Goal: Information Seeking & Learning: Learn about a topic

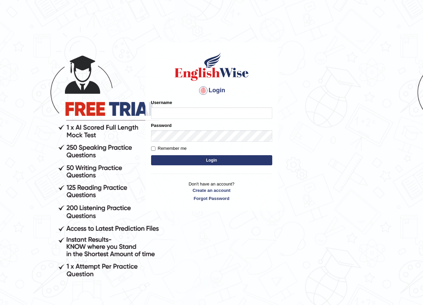
click at [186, 111] on input "Username" at bounding box center [211, 112] width 121 height 11
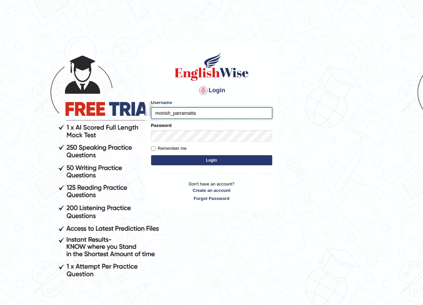
type input "monish_parramatta"
click at [197, 157] on button "Login" at bounding box center [211, 160] width 121 height 10
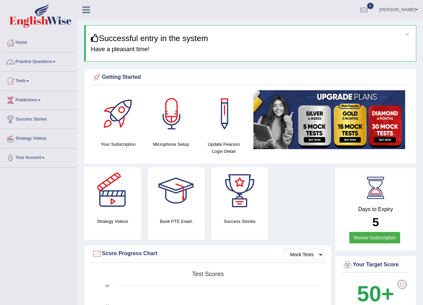
click at [56, 63] on link "Practice Questions" at bounding box center [38, 60] width 77 height 17
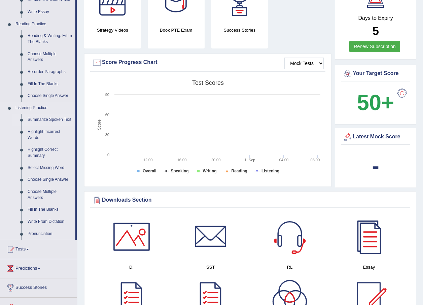
scroll to position [202, 0]
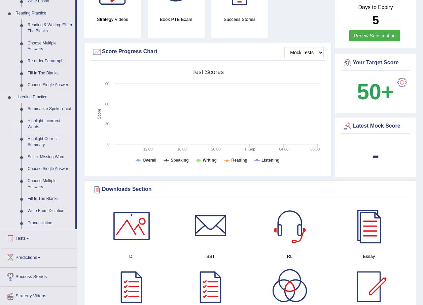
click at [41, 120] on link "Highlight Incorrect Words" at bounding box center [50, 124] width 51 height 18
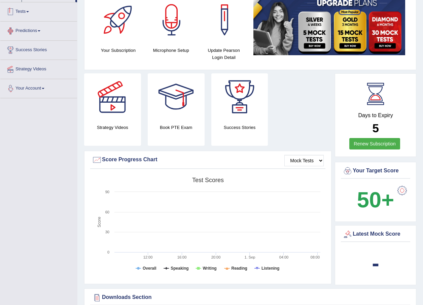
scroll to position [129, 0]
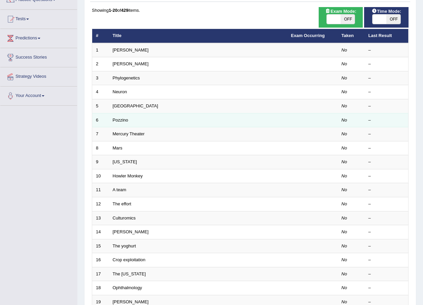
scroll to position [67, 0]
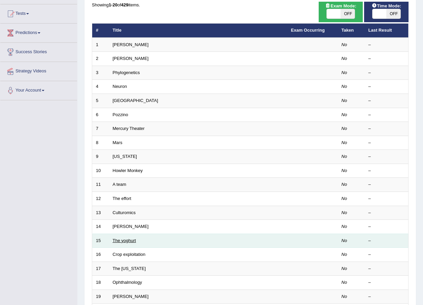
click at [125, 240] on link "The yoghurt" at bounding box center [124, 240] width 23 height 5
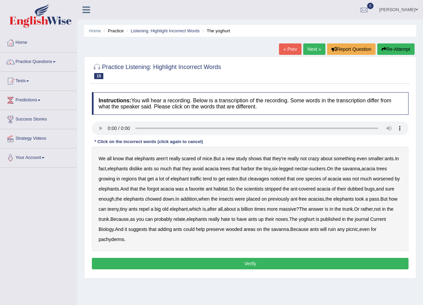
click at [262, 179] on b "cleavages" at bounding box center [258, 178] width 21 height 5
click at [391, 180] on b "worsened" at bounding box center [383, 178] width 21 height 5
click at [362, 189] on b "dubbed" at bounding box center [355, 188] width 16 height 5
click at [314, 219] on b "yoghurt" at bounding box center [307, 218] width 16 height 5
click at [204, 189] on b "favorite" at bounding box center [196, 188] width 15 height 5
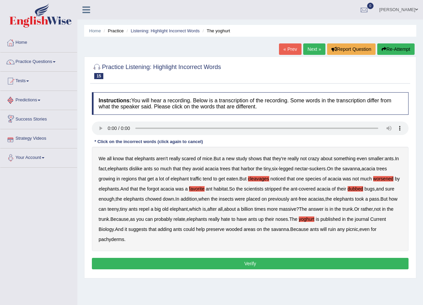
click at [33, 101] on link "Predictions" at bounding box center [38, 99] width 77 height 17
click at [25, 63] on link "Practice Questions" at bounding box center [38, 60] width 77 height 17
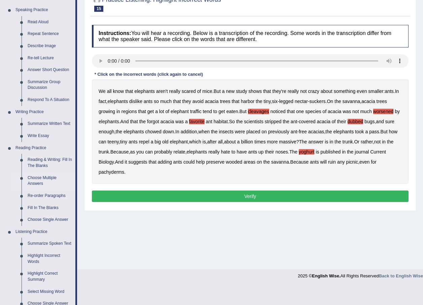
scroll to position [101, 0]
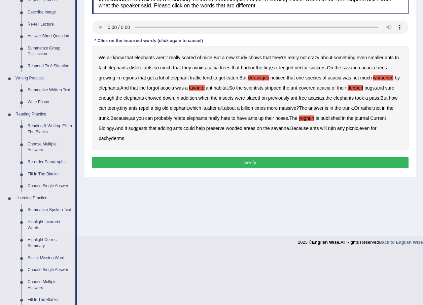
click at [40, 223] on link "Highlight Incorrect Words" at bounding box center [50, 225] width 51 height 18
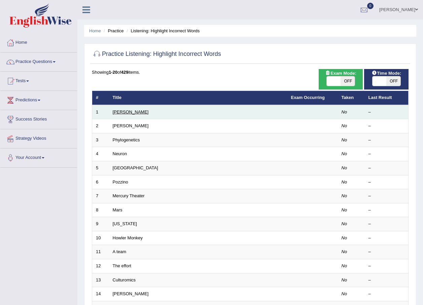
click at [122, 112] on link "[PERSON_NAME]" at bounding box center [131, 111] width 36 height 5
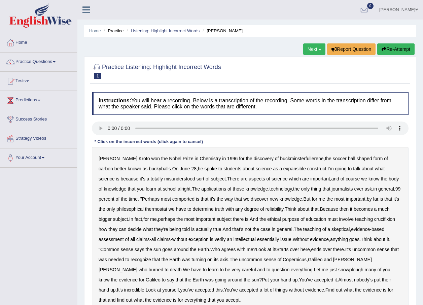
click at [310, 51] on link "Next »" at bounding box center [314, 48] width 22 height 11
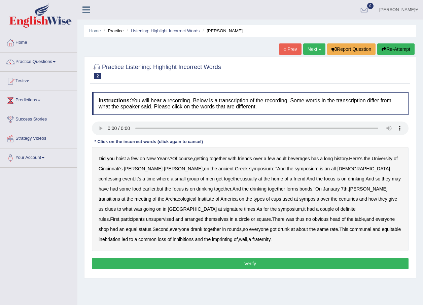
click at [121, 176] on b "confessing" at bounding box center [110, 178] width 23 height 5
click at [120, 196] on b "transitions" at bounding box center [110, 198] width 22 height 5
click at [223, 209] on b "signature" at bounding box center [232, 208] width 19 height 5
click at [174, 216] on b "unsupervised" at bounding box center [160, 218] width 28 height 5
click at [109, 226] on b "shop" at bounding box center [104, 228] width 10 height 5
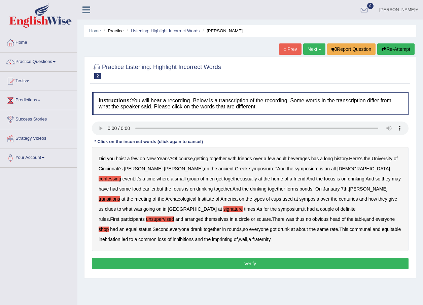
click at [232, 236] on b "imprinting" at bounding box center [222, 238] width 21 height 5
click at [249, 262] on button "Verify" at bounding box center [250, 263] width 316 height 11
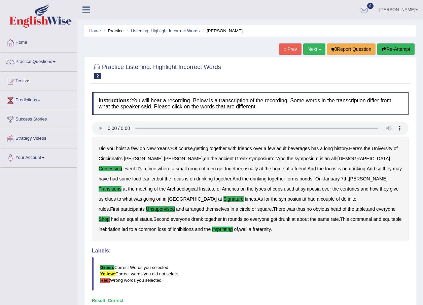
click at [309, 50] on link "Next »" at bounding box center [314, 48] width 22 height 11
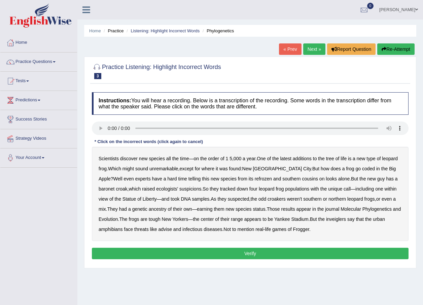
click at [362, 167] on b "coded" at bounding box center [368, 168] width 13 height 5
click at [254, 179] on b "refrozen" at bounding box center [262, 178] width 17 height 5
click at [114, 186] on b "baronet" at bounding box center [107, 188] width 16 height 5
click at [179, 188] on b "suspicions" at bounding box center [190, 188] width 22 height 5
click at [330, 218] on b "inveiglers" at bounding box center [336, 218] width 20 height 5
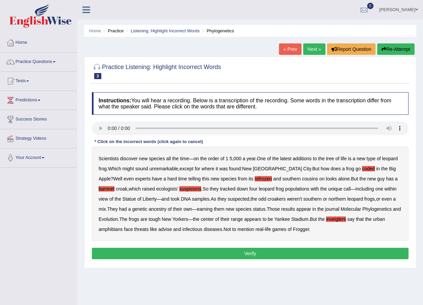
click at [171, 229] on b "advise" at bounding box center [164, 228] width 13 height 5
click at [251, 254] on button "Verify" at bounding box center [250, 252] width 316 height 11
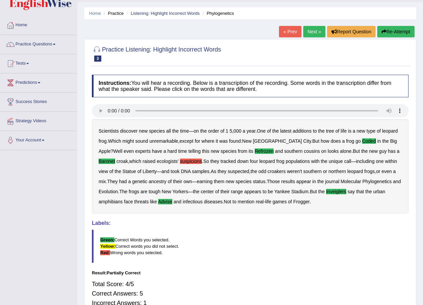
scroll to position [34, 0]
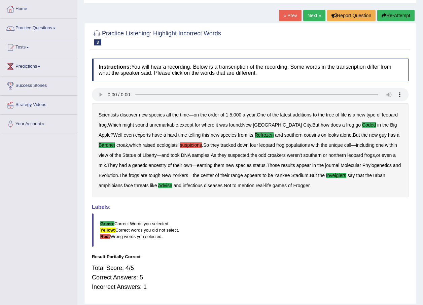
click at [311, 18] on link "Next »" at bounding box center [314, 15] width 22 height 11
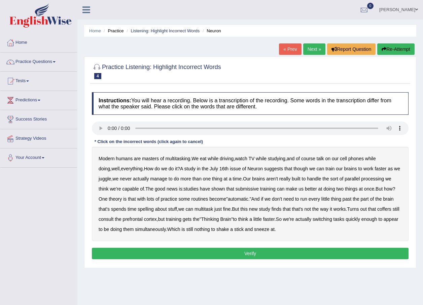
click at [300, 158] on b "of" at bounding box center [298, 158] width 4 height 5
click at [110, 166] on b "doing" at bounding box center [104, 168] width 11 height 5
click at [295, 168] on b "though" at bounding box center [300, 168] width 14 height 5
click at [295, 169] on b "though" at bounding box center [300, 168] width 14 height 5
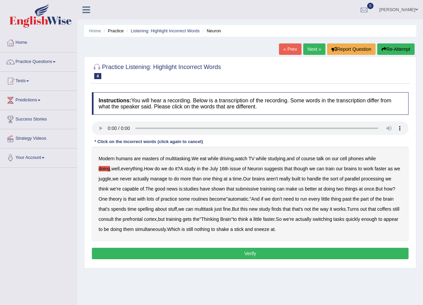
click at [110, 166] on b "doing" at bounding box center [104, 168] width 11 height 5
click at [242, 189] on b "submissive" at bounding box center [246, 188] width 23 height 5
click at [150, 209] on b "spelling" at bounding box center [146, 208] width 16 height 5
click at [386, 208] on b "coffers" at bounding box center [384, 208] width 14 height 5
click at [254, 255] on button "Verify" at bounding box center [250, 252] width 316 height 11
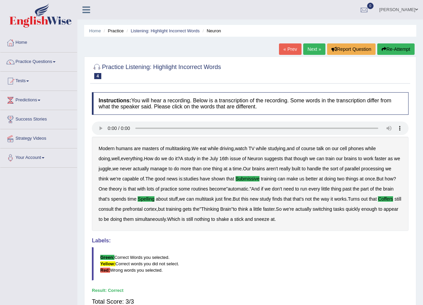
click at [315, 51] on link "Next »" at bounding box center [314, 48] width 22 height 11
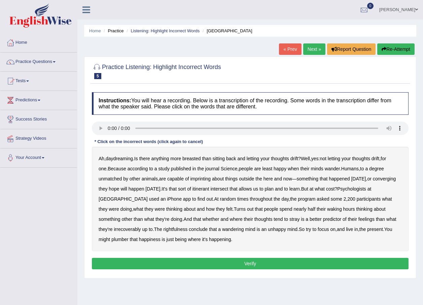
click at [197, 157] on b "breasted" at bounding box center [191, 158] width 18 height 5
click at [203, 179] on b "imprinting" at bounding box center [200, 178] width 21 height 5
click at [372, 181] on b "converging" at bounding box center [383, 178] width 23 height 5
click at [228, 189] on b "intersect" at bounding box center [219, 188] width 18 height 5
click at [117, 230] on b "irrecoverably" at bounding box center [127, 228] width 27 height 5
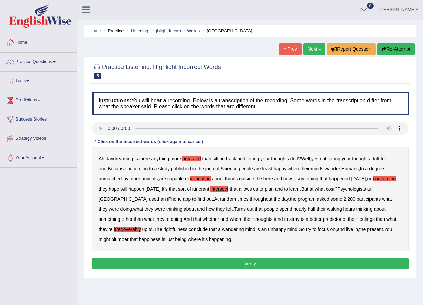
click at [111, 239] on b "plumber" at bounding box center [119, 238] width 17 height 5
click at [248, 263] on button "Verify" at bounding box center [250, 263] width 316 height 11
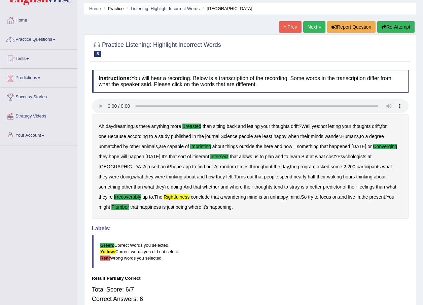
scroll to position [34, 0]
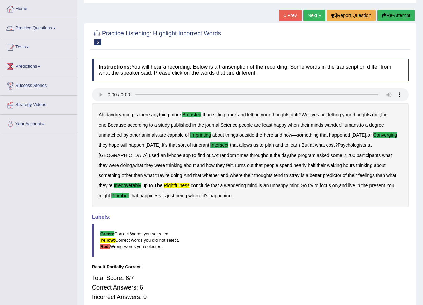
click at [51, 25] on link "Practice Questions" at bounding box center [38, 27] width 77 height 17
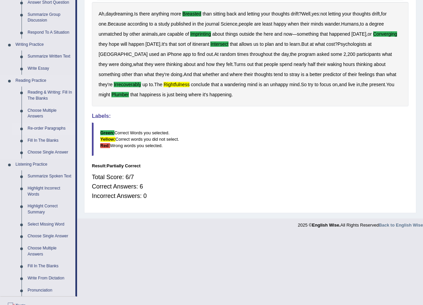
scroll to position [168, 0]
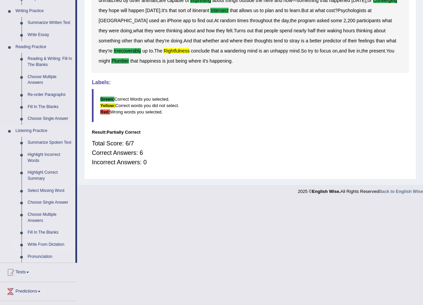
click at [51, 244] on link "Write From Dictation" at bounding box center [50, 244] width 51 height 12
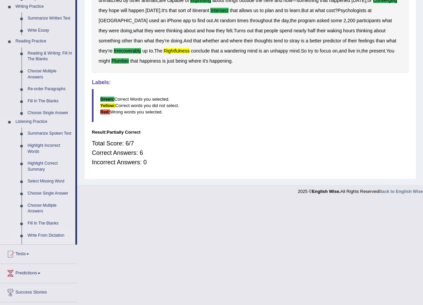
scroll to position [160, 0]
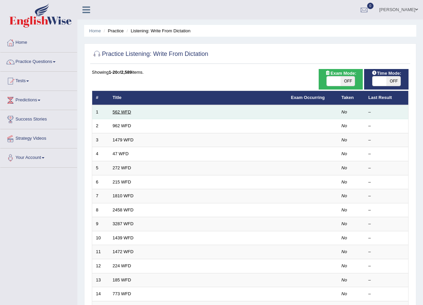
click at [117, 111] on link "562 WFD" at bounding box center [122, 111] width 18 height 5
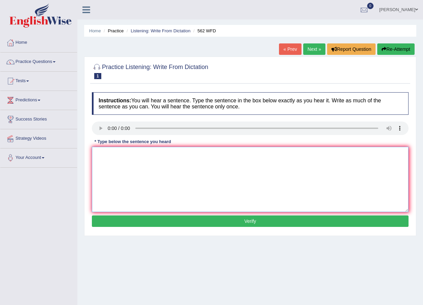
click at [136, 164] on textarea at bounding box center [250, 179] width 316 height 65
type textarea "t"
click at [102, 156] on textarea at bounding box center [250, 179] width 316 height 65
click at [146, 153] on textarea "The gap between the" at bounding box center [250, 179] width 316 height 65
type textarea "The gap between the port is not decreased"
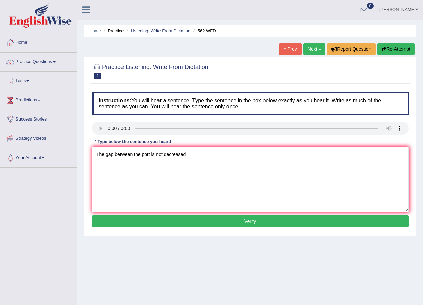
click at [242, 219] on button "Verify" at bounding box center [250, 220] width 316 height 11
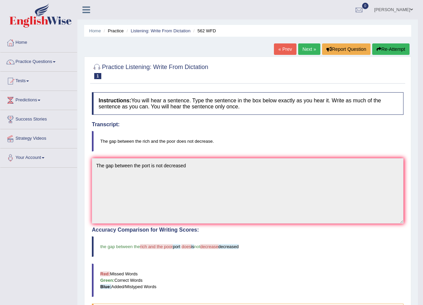
click at [306, 49] on link "Next »" at bounding box center [309, 48] width 22 height 11
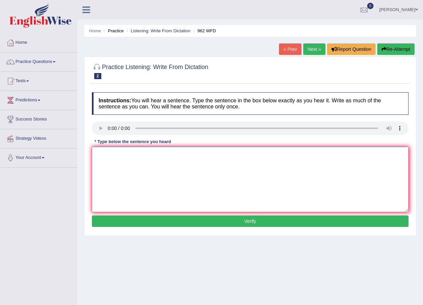
click at [123, 159] on textarea at bounding box center [250, 179] width 316 height 65
click at [140, 155] on textarea "If you have any" at bounding box center [250, 179] width 316 height 65
type textarea "If you have any questions about the exam please raise your hand"
click at [244, 220] on button "Verify" at bounding box center [250, 220] width 316 height 11
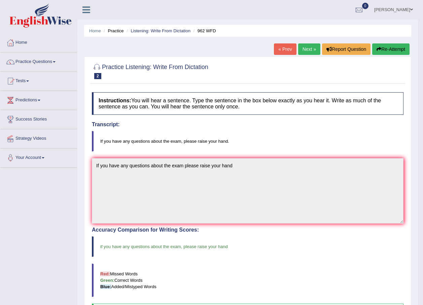
click at [304, 51] on link "Next »" at bounding box center [309, 48] width 22 height 11
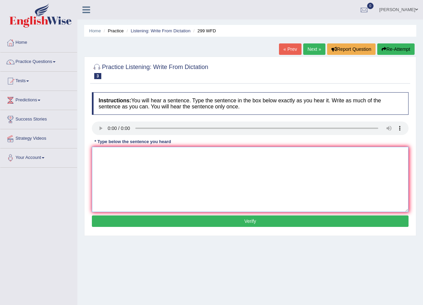
click at [106, 154] on textarea at bounding box center [250, 179] width 316 height 65
click at [149, 156] on textarea "Still representatives wil" at bounding box center [250, 179] width 316 height 65
click at [204, 155] on textarea "Still representatives will be visiting the classes with voting forms." at bounding box center [250, 179] width 316 height 65
click at [211, 155] on textarea "Still representatives will be visiting the classes with the voting forms." at bounding box center [250, 179] width 316 height 65
type textarea "Still representatives will be visiting the classes with voting forms."
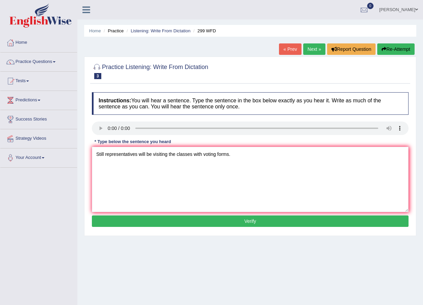
click at [254, 220] on button "Verify" at bounding box center [250, 220] width 316 height 11
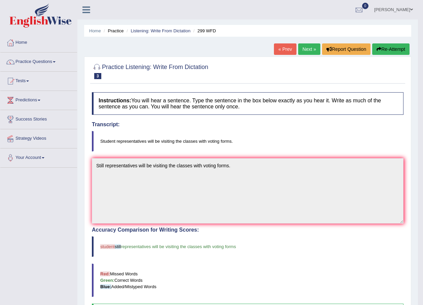
click at [309, 50] on link "Next »" at bounding box center [309, 48] width 22 height 11
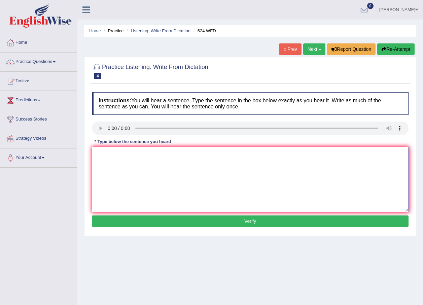
click at [152, 171] on textarea at bounding box center [250, 179] width 316 height 65
click at [180, 153] on textarea "Our courses will have to improve cr" at bounding box center [250, 179] width 316 height 65
click at [245, 153] on textarea "Our courses will have to improve critical thinking and independent" at bounding box center [250, 179] width 316 height 65
click at [131, 154] on textarea "Our courses will have to improve critical thinking and independent" at bounding box center [250, 179] width 316 height 65
click at [130, 155] on textarea "Our courses will have to improve critical thinking and independent" at bounding box center [250, 179] width 316 height 65
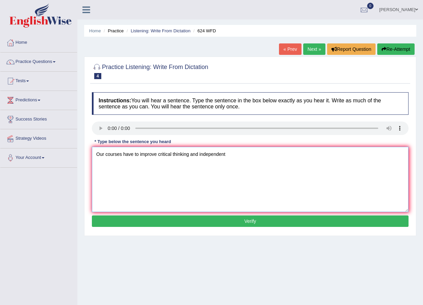
click at [230, 153] on textarea "Our courses have to improve critical thinking and independent" at bounding box center [250, 179] width 316 height 65
type textarea "Our courses have to improve critical thinking and independent learning skills."
click at [242, 218] on button "Verify" at bounding box center [250, 220] width 316 height 11
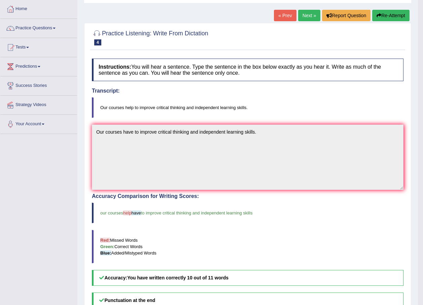
scroll to position [30, 0]
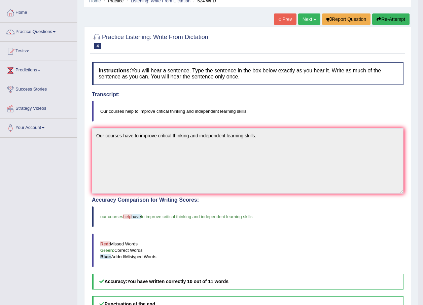
click at [308, 18] on link "Next »" at bounding box center [309, 18] width 22 height 11
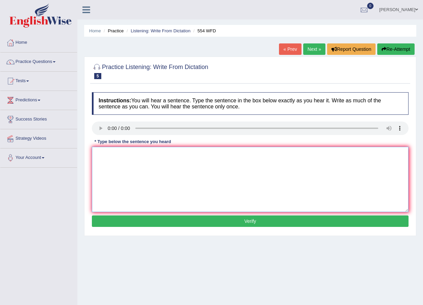
click at [125, 160] on textarea at bounding box center [250, 179] width 316 height 65
type textarea "We are able to work in a team."
click at [247, 224] on button "Verify" at bounding box center [250, 220] width 316 height 11
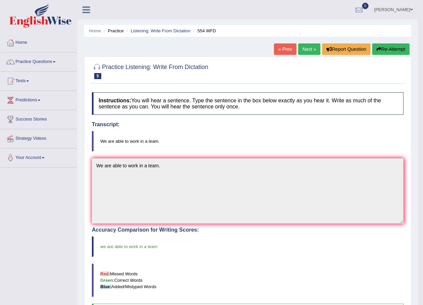
click at [303, 47] on link "Next »" at bounding box center [309, 48] width 22 height 11
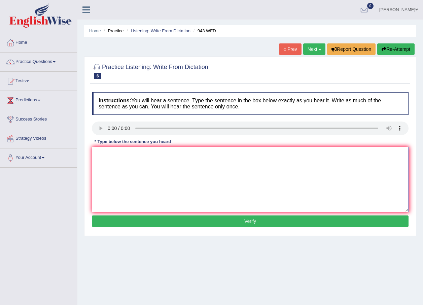
click at [107, 153] on textarea at bounding box center [250, 179] width 316 height 65
click at [105, 152] on textarea at bounding box center [250, 179] width 316 height 65
click at [209, 154] on textarea "Farming methods across the world have developed" at bounding box center [250, 179] width 316 height 65
click at [180, 153] on textarea "Farming methods across the world have developed" at bounding box center [250, 179] width 316 height 65
click at [228, 154] on textarea "Farming methods across the world have greatly developed" at bounding box center [250, 179] width 316 height 65
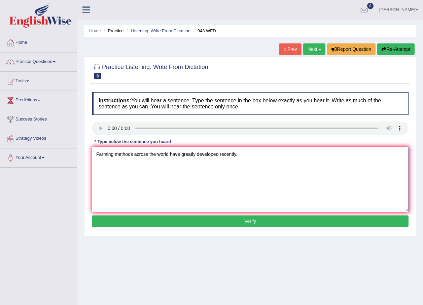
type textarea "Farming methods across the world have greatly developed recently."
click at [242, 218] on button "Verify" at bounding box center [250, 220] width 316 height 11
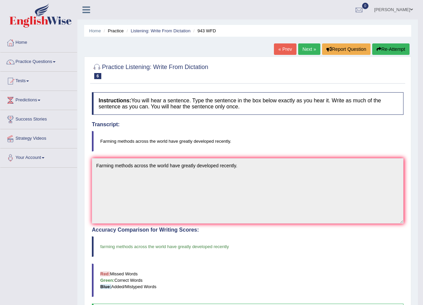
click at [304, 49] on link "Next »" at bounding box center [309, 48] width 22 height 11
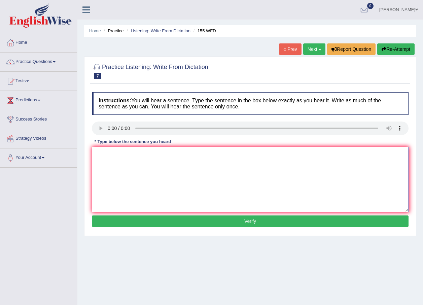
click at [113, 162] on textarea at bounding box center [250, 179] width 316 height 65
type textarea "Important details of the argument are missing from the summary."
click at [242, 222] on button "Verify" at bounding box center [250, 220] width 316 height 11
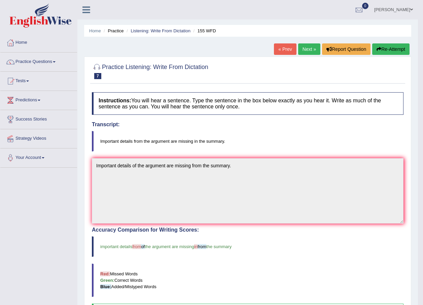
click at [305, 47] on link "Next »" at bounding box center [309, 48] width 22 height 11
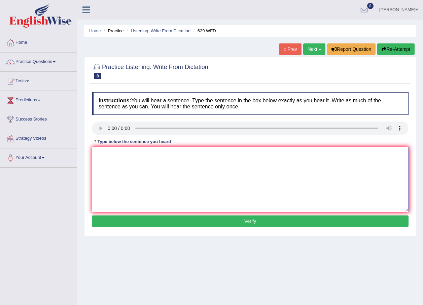
click at [215, 175] on textarea at bounding box center [250, 179] width 316 height 65
click at [134, 156] on textarea "Please provide" at bounding box center [250, 179] width 316 height 65
click at [181, 154] on textarea "Please provide the reports to support the ideas of these arguments" at bounding box center [250, 179] width 316 height 65
click at [180, 154] on textarea "Please provide the reports to support the ideas of these arguments" at bounding box center [250, 179] width 316 height 65
type textarea "Please provide the reports to support your ideas of these arguments"
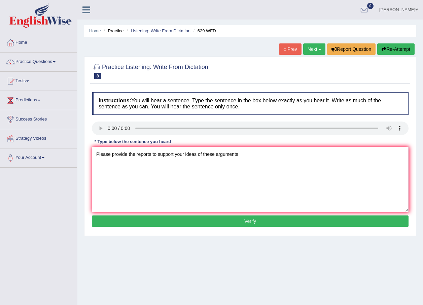
drag, startPoint x: 248, startPoint y: 220, endPoint x: 247, endPoint y: 233, distance: 12.5
click at [248, 220] on button "Verify" at bounding box center [250, 220] width 316 height 11
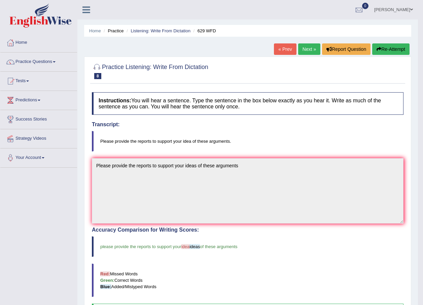
click at [304, 51] on link "Next »" at bounding box center [309, 48] width 22 height 11
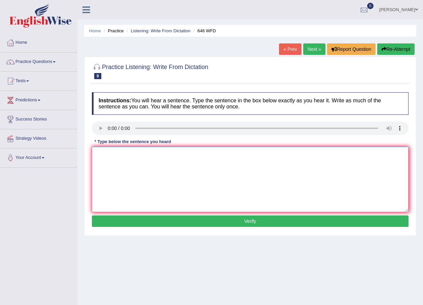
click at [126, 169] on textarea at bounding box center [250, 179] width 316 height 65
click at [221, 155] on textarea "The industrial revelotion in Europe was steamed by energy." at bounding box center [250, 179] width 316 height 65
click at [177, 153] on textarea "The industrial revelotion in Europe was steamed by energy." at bounding box center [250, 179] width 316 height 65
click at [240, 154] on textarea "The industrial revelotion in Europe was driven by steamed by energy." at bounding box center [250, 179] width 316 height 65
type textarea "The industrial revelotion in Europe was driven by steamed by technology."
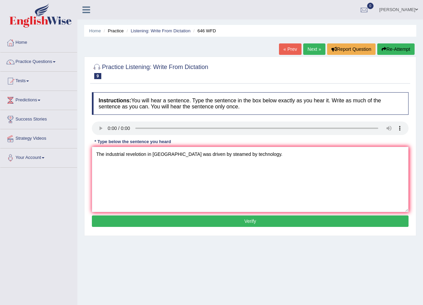
click at [248, 224] on button "Verify" at bounding box center [250, 220] width 316 height 11
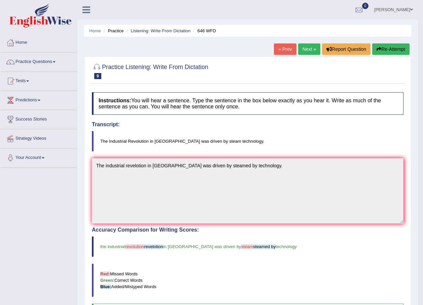
click at [304, 43] on div "Home Practice Listening: Write From Dictation 646 WFD « Prev Next » Report Ques…" at bounding box center [247, 209] width 340 height 419
click at [305, 47] on link "Next »" at bounding box center [309, 48] width 22 height 11
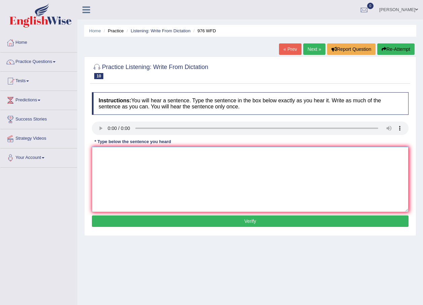
click at [110, 165] on textarea at bounding box center [250, 179] width 316 height 65
click at [153, 154] on textarea "The study of economy" at bounding box center [250, 179] width 316 height 65
click at [123, 156] on textarea "The study of economy" at bounding box center [250, 179] width 316 height 65
click at [160, 152] on textarea "The study of the economy" at bounding box center [250, 179] width 316 height 65
type textarea "The study of the economy is a tricky subject for research."
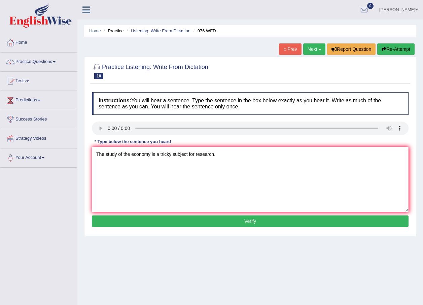
click at [246, 221] on button "Verify" at bounding box center [250, 220] width 316 height 11
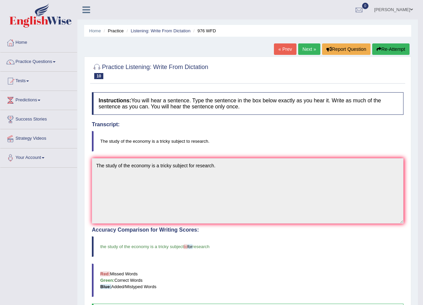
click at [40, 101] on span at bounding box center [39, 100] width 3 height 1
click at [46, 61] on link "Practice Questions" at bounding box center [38, 60] width 77 height 17
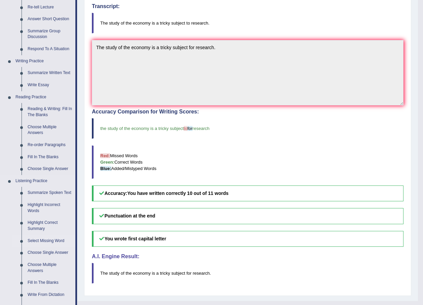
scroll to position [168, 0]
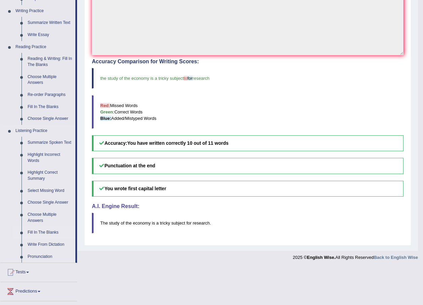
click at [50, 231] on link "Fill In The Blanks" at bounding box center [50, 232] width 51 height 12
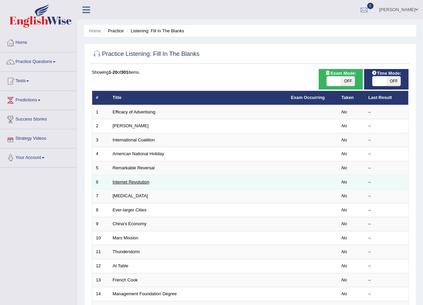
click at [128, 183] on link "Internet Revolution" at bounding box center [131, 181] width 37 height 5
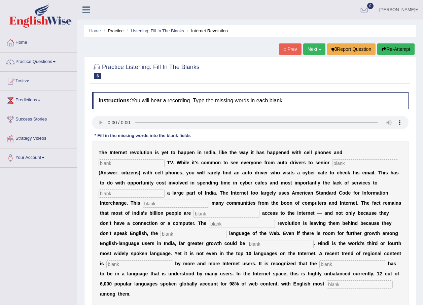
click at [164, 159] on input "text" at bounding box center [132, 163] width 66 height 8
type input "cable"
click at [332, 163] on input "text" at bounding box center [365, 163] width 66 height 8
type input "citizens"
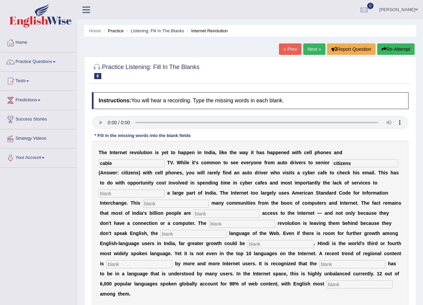
click at [174, 172] on b "n" at bounding box center [175, 172] width 3 height 5
click at [126, 194] on input "text" at bounding box center [132, 193] width 66 height 8
type input "target"
click at [143, 202] on input "text" at bounding box center [176, 203] width 66 height 8
type input "alienades"
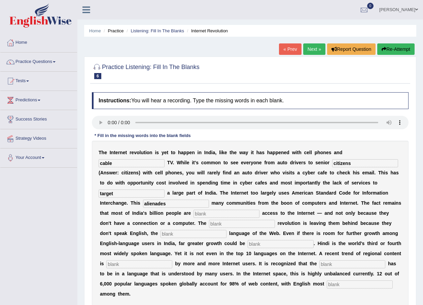
click at [193, 211] on input "text" at bounding box center [226, 213] width 66 height 8
type input "denied"
click at [209, 225] on input "text" at bounding box center [242, 224] width 66 height 8
type input "digital"
click at [160, 232] on input "text" at bounding box center [193, 234] width 66 height 8
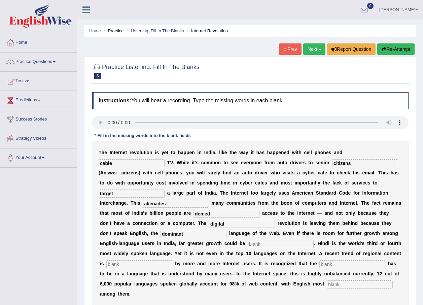
type input "dominant"
click at [247, 244] on input "text" at bounding box center [280, 244] width 66 height 8
type input "unleashed"
click at [172, 260] on input "text" at bounding box center [139, 264] width 66 height 8
type input "preferred"
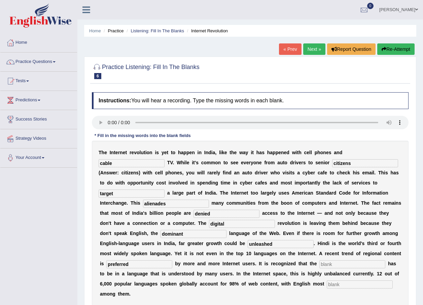
click at [319, 264] on input "text" at bounding box center [352, 264] width 66 height 8
type input "content"
click at [326, 284] on input "text" at bounding box center [359, 284] width 66 height 8
type input "prominent"
click at [260, 281] on div "T h e I n t e r n e t r e v o l u t i o n i s y e t t o h a p p e n i n I n d i…" at bounding box center [250, 223] width 316 height 165
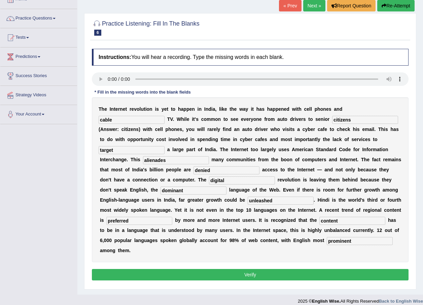
scroll to position [48, 0]
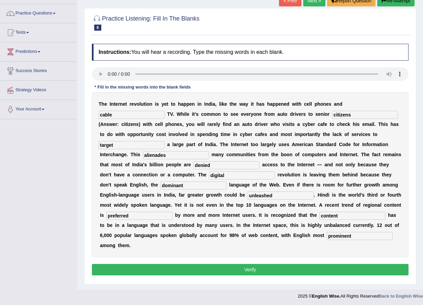
click at [239, 264] on button "Verify" at bounding box center [250, 269] width 316 height 11
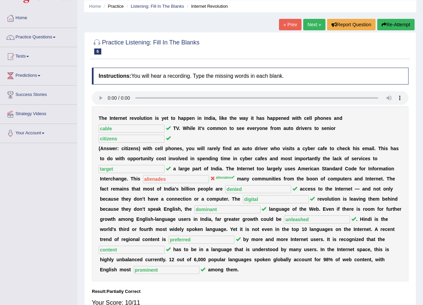
scroll to position [0, 0]
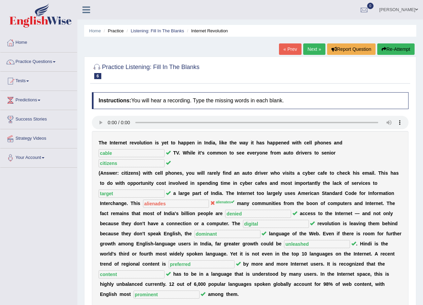
click at [310, 50] on link "Next »" at bounding box center [314, 48] width 22 height 11
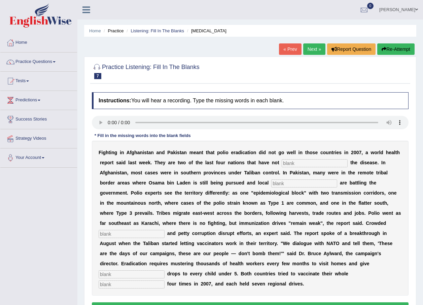
click at [281, 162] on input "text" at bounding box center [314, 163] width 66 height 8
type input "eliminated"
click at [271, 180] on input "text" at bounding box center [304, 183] width 66 height 8
type input "militants"
click at [164, 230] on input "text" at bounding box center [132, 234] width 66 height 8
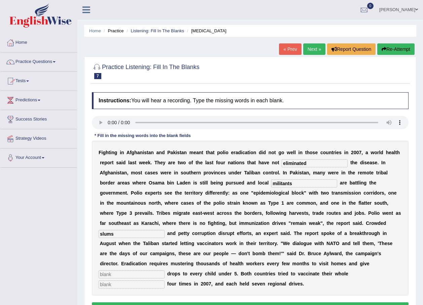
type input "slums"
click at [123, 270] on input "text" at bounding box center [132, 274] width 66 height 8
type input "vaccine"
click at [164, 280] on input "text" at bounding box center [132, 284] width 66 height 8
type input "population"
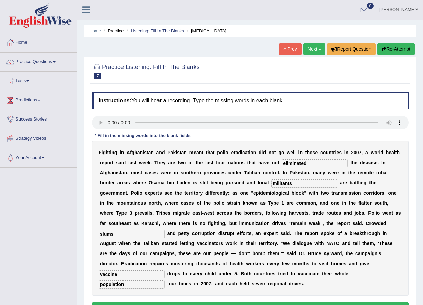
click at [326, 278] on div "F i g h t i n g i n A f g h a n i s t a n a n d P a k i s t a n m e a n t t h a…" at bounding box center [250, 218] width 316 height 155
click at [257, 302] on button "Verify" at bounding box center [250, 307] width 316 height 11
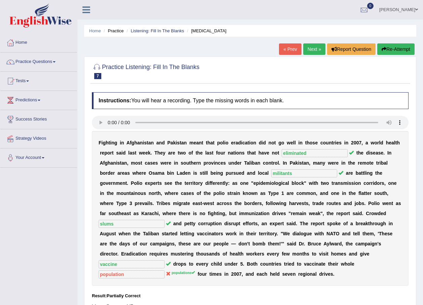
click at [309, 49] on link "Next »" at bounding box center [314, 48] width 22 height 11
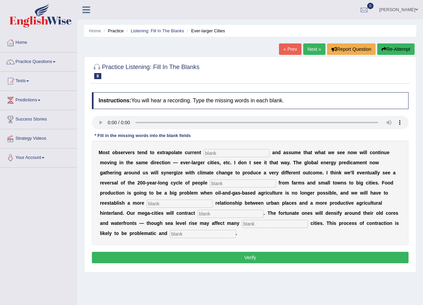
click at [225, 150] on input "text" at bounding box center [236, 153] width 66 height 8
type input "trends"
click at [210, 183] on input "text" at bounding box center [243, 183] width 66 height 8
type input "moving"
click at [212, 199] on input "text" at bounding box center [180, 203] width 66 height 8
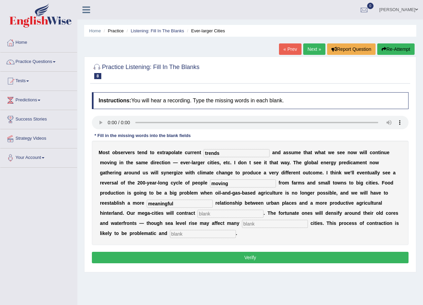
type input "meaningful"
click at [263, 209] on input "text" at bounding box center [230, 213] width 66 height 8
type input "substantial"
click at [242, 225] on input "text" at bounding box center [275, 224] width 66 height 8
type input "affect"
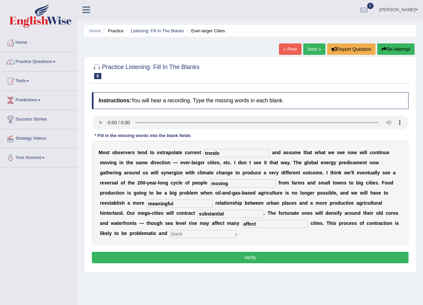
click at [236, 230] on input "text" at bounding box center [203, 234] width 66 height 8
type input "disorderly"
click at [246, 251] on button "Verify" at bounding box center [250, 256] width 316 height 11
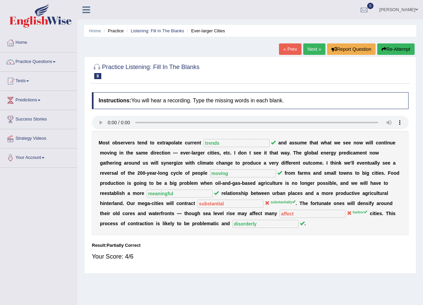
click at [29, 61] on link "Practice Questions" at bounding box center [38, 60] width 77 height 17
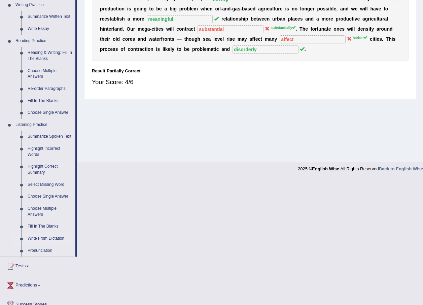
scroll to position [222, 0]
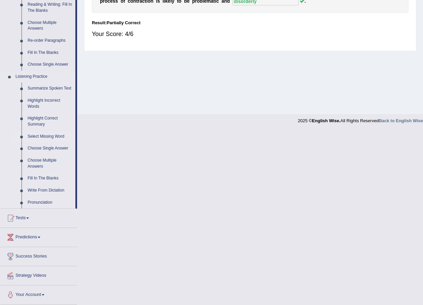
click at [45, 135] on link "Select Missing Word" at bounding box center [50, 136] width 51 height 12
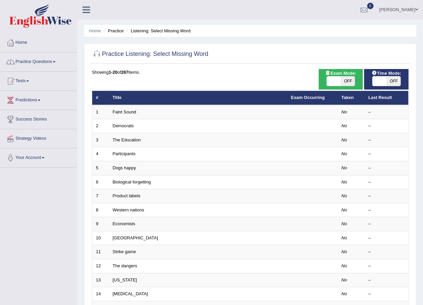
click at [415, 10] on span at bounding box center [416, 9] width 3 height 4
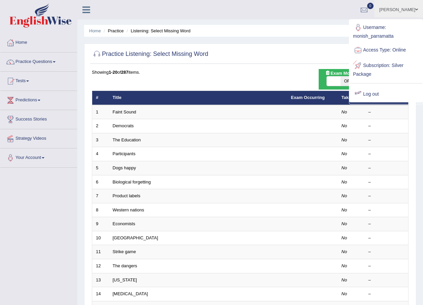
click at [372, 95] on link "Log out" at bounding box center [385, 93] width 73 height 15
